Goal: Transaction & Acquisition: Book appointment/travel/reservation

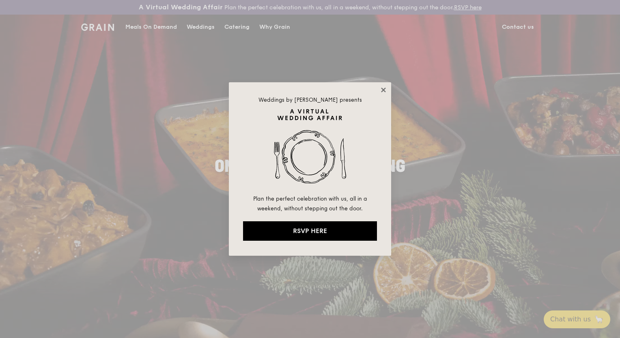
click at [385, 90] on icon at bounding box center [383, 89] width 7 height 7
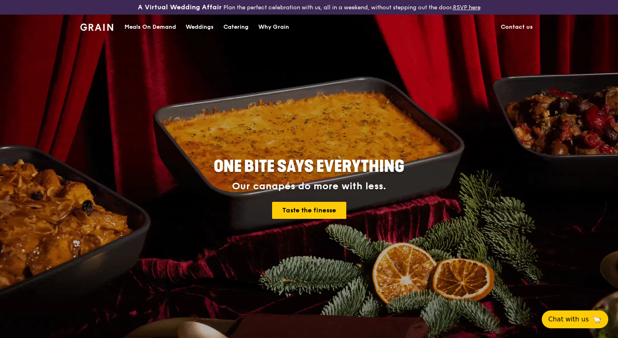
click at [230, 27] on div "Catering" at bounding box center [235, 27] width 25 height 24
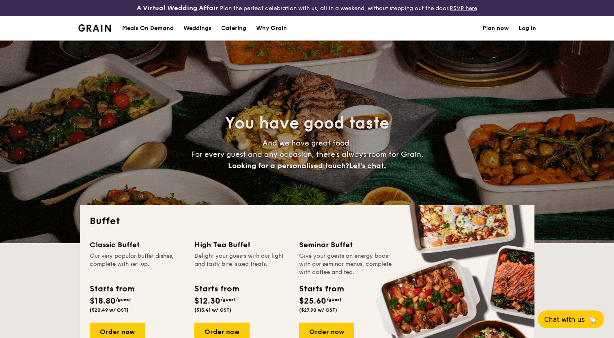
select select
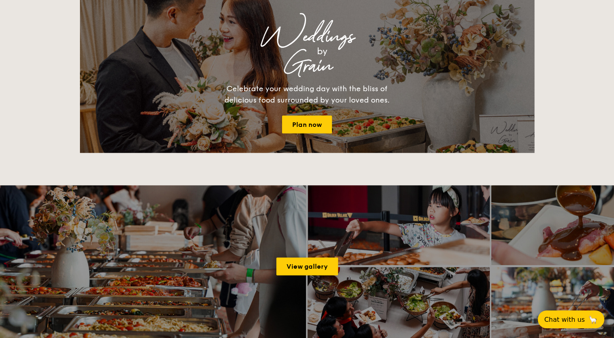
scroll to position [933, 0]
